Goal: Task Accomplishment & Management: Manage account settings

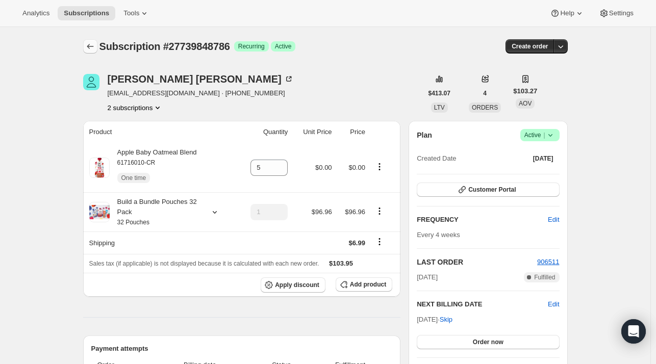
click at [88, 43] on icon "Subscriptions" at bounding box center [90, 46] width 10 height 10
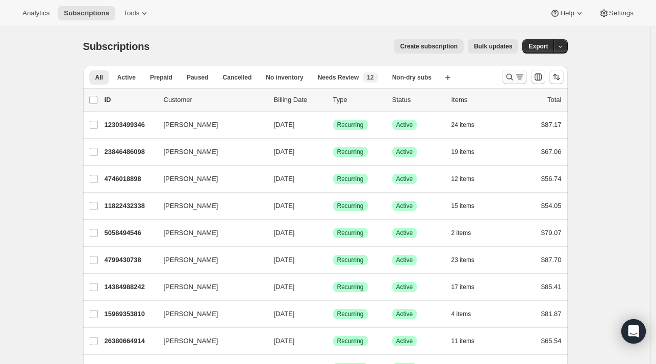
click at [514, 73] on icon "Search and filter results" at bounding box center [510, 77] width 10 height 10
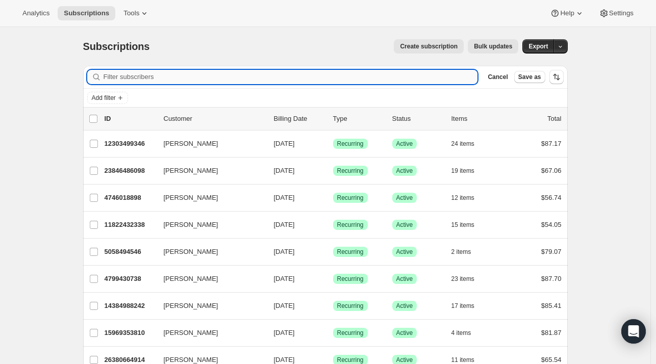
click at [187, 78] on input "Filter subscribers" at bounding box center [291, 77] width 375 height 14
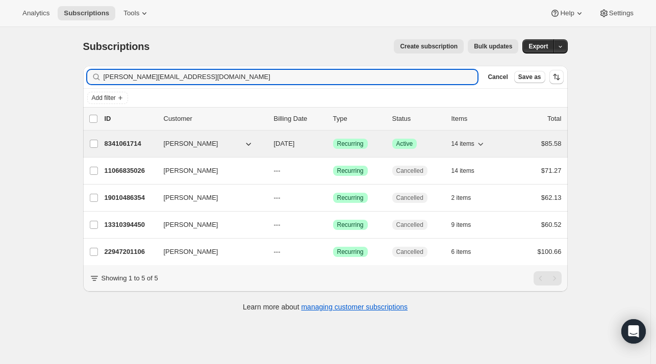
type input "rebecca.gratz91@gmail.com"
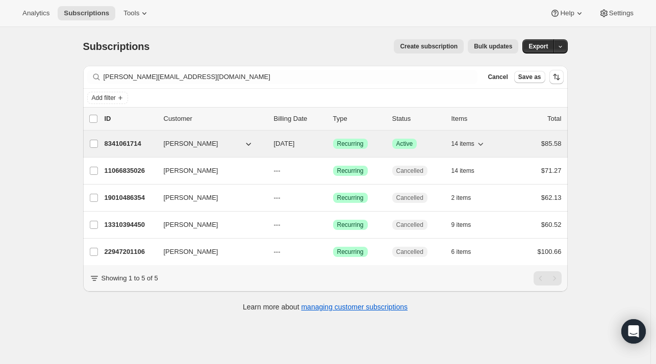
click at [164, 145] on div "8341061714 Rebecca Gratz 10/10/2025 Success Recurring Success Active 14 items $…" at bounding box center [333, 144] width 457 height 14
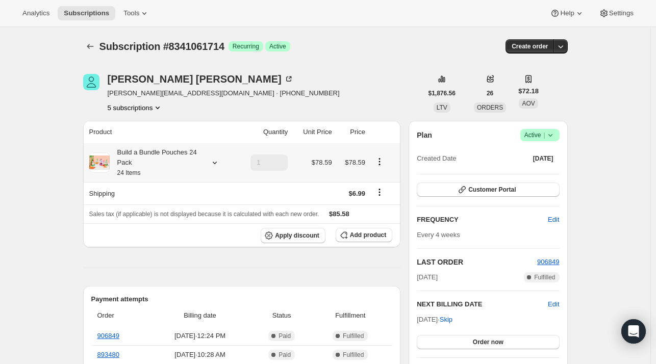
click at [210, 159] on div at bounding box center [213, 163] width 14 height 10
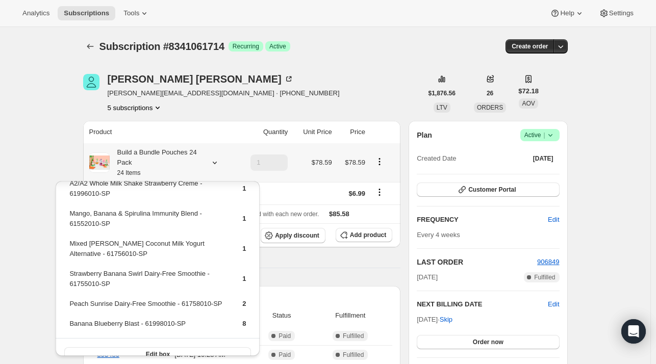
scroll to position [217, 0]
drag, startPoint x: 182, startPoint y: 309, endPoint x: 69, endPoint y: 310, distance: 112.8
click at [69, 318] on td "Banana Blueberry Blast - 61998010-SP" at bounding box center [147, 327] width 156 height 19
copy td "Banana Blueberry Blast - 61998010-SP"
click at [383, 241] on button "Add product" at bounding box center [364, 235] width 57 height 14
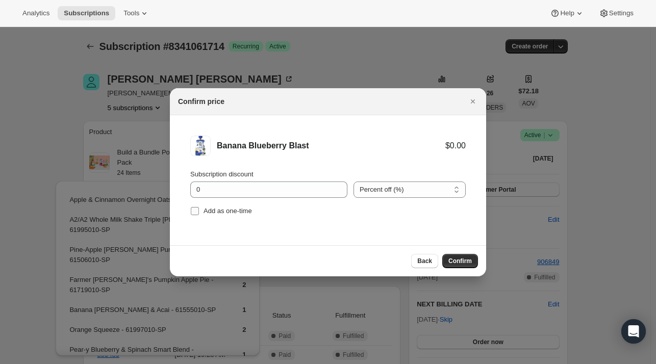
click at [222, 211] on span "Add as one-time" at bounding box center [228, 211] width 48 height 8
click at [199, 211] on input "Add as one-time" at bounding box center [195, 211] width 8 height 8
checkbox input "true"
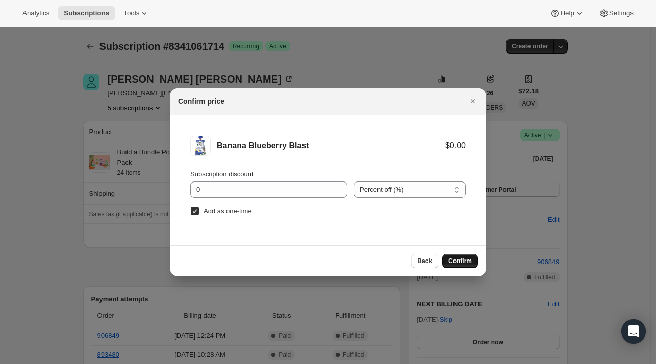
click at [472, 263] on button "Confirm" at bounding box center [461, 261] width 36 height 14
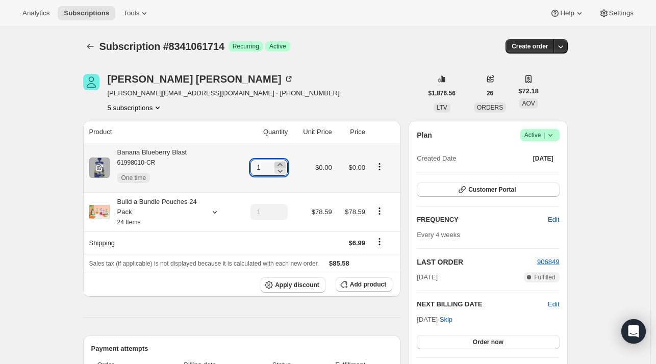
click at [285, 164] on icon at bounding box center [280, 165] width 10 height 10
type input "2"
click at [212, 215] on icon at bounding box center [215, 212] width 10 height 10
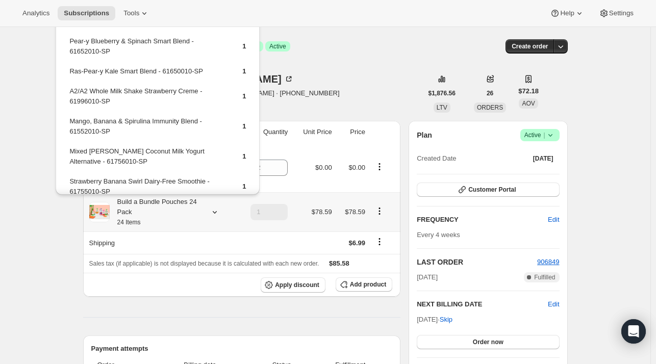
scroll to position [153, 0]
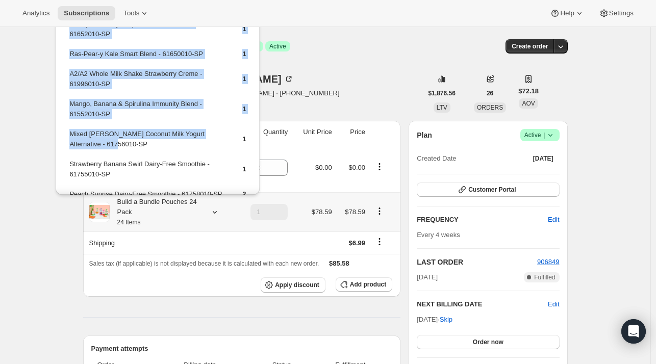
drag, startPoint x: 112, startPoint y: 133, endPoint x: 67, endPoint y: 125, distance: 45.3
click at [67, 125] on div "Apple & Cinnamon Overnight Oats - 61800010-SP 1 A2/A2 Whole Milk Shake Triple B…" at bounding box center [158, 58] width 204 height 406
click at [121, 130] on td "Mixed Berry Coconut Milk Yogurt Alternative - 61756010-SP" at bounding box center [147, 143] width 156 height 29
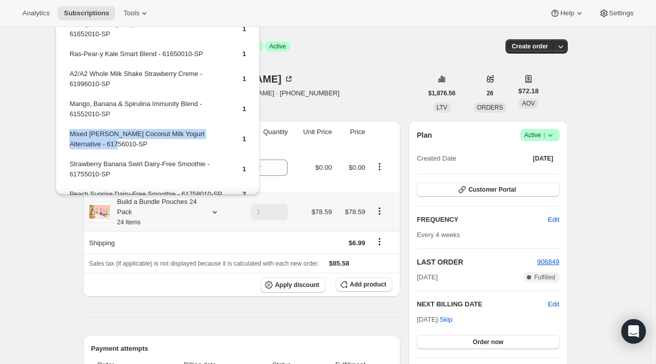
drag, startPoint x: 117, startPoint y: 131, endPoint x: 72, endPoint y: 124, distance: 46.0
click at [72, 129] on td "Mixed Berry Coconut Milk Yogurt Alternative - 61756010-SP" at bounding box center [147, 143] width 156 height 29
copy td "Mixed Berry Coconut Milk Yogurt Alternative - 61756010-SP"
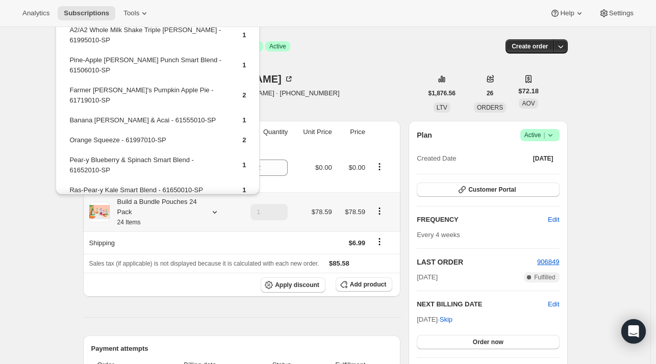
scroll to position [0, 0]
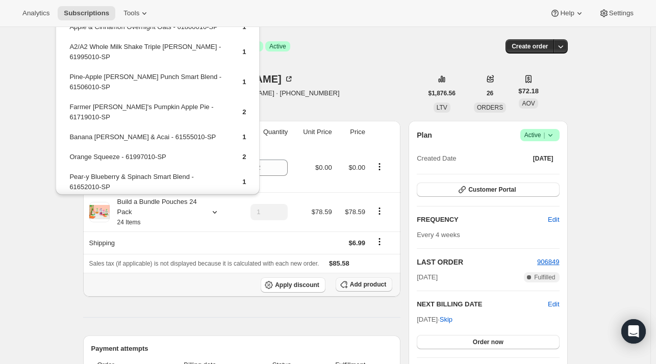
click at [365, 284] on span "Add product" at bounding box center [368, 285] width 36 height 8
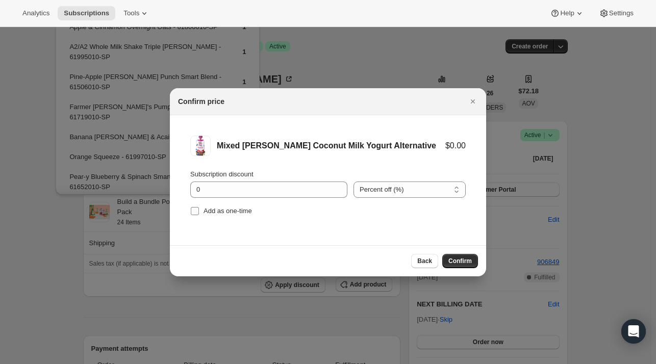
click at [227, 208] on span "Add as one-time" at bounding box center [228, 211] width 48 height 8
click at [199, 208] on input "Add as one-time" at bounding box center [195, 211] width 8 height 8
checkbox input "true"
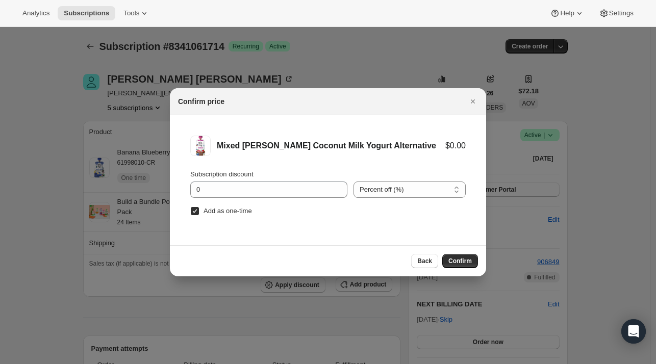
click at [450, 254] on button "Confirm" at bounding box center [461, 261] width 36 height 14
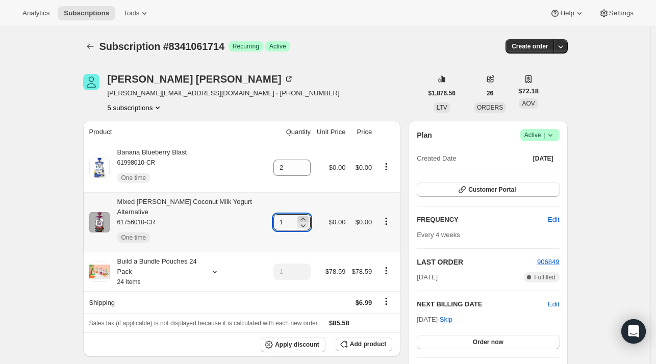
click at [300, 214] on icon at bounding box center [303, 219] width 10 height 10
type input "2"
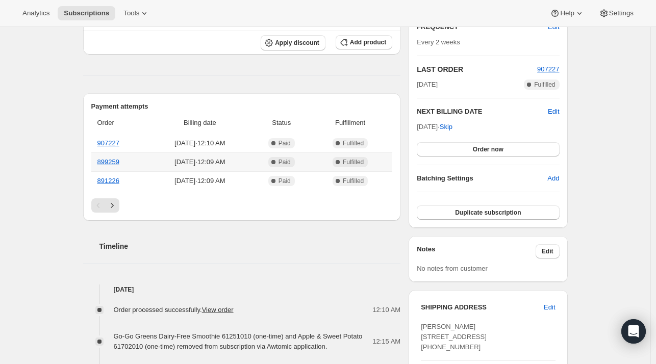
scroll to position [255, 0]
